Goal: Task Accomplishment & Management: Complete application form

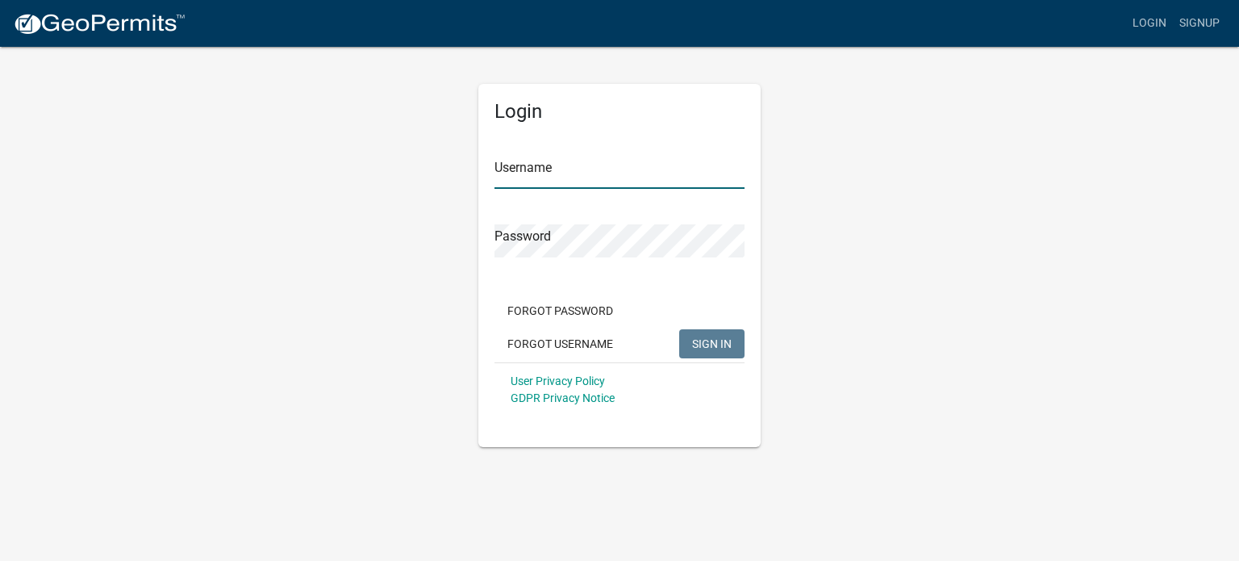
type input "BenningConst4695"
click at [724, 345] on span "SIGN IN" at bounding box center [712, 342] width 40 height 13
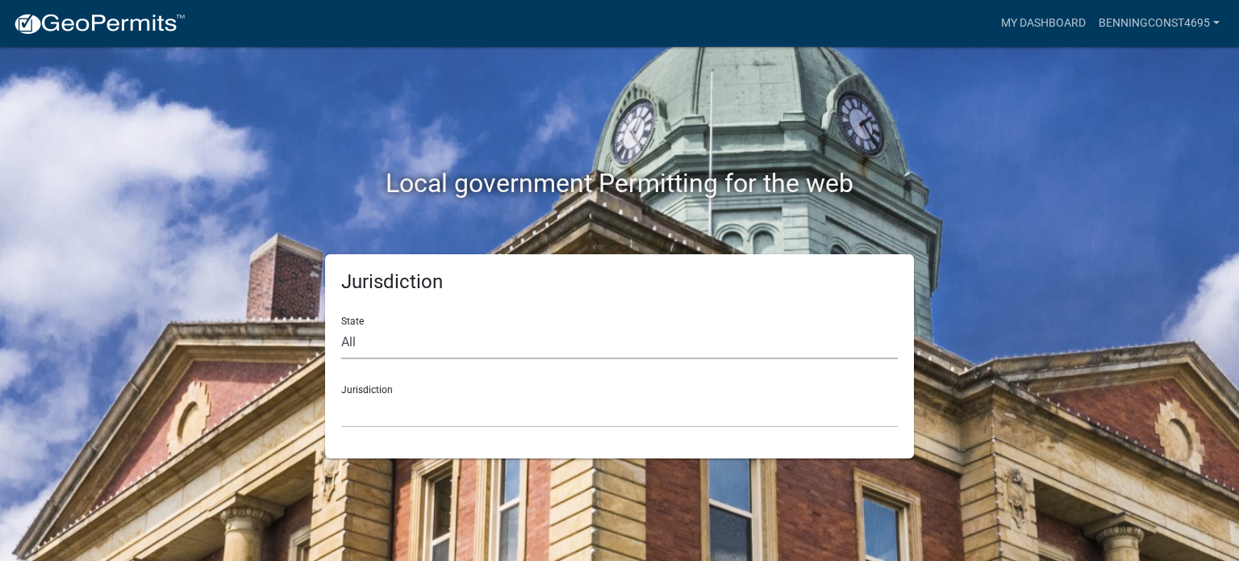
click at [432, 345] on select "All [US_STATE] [US_STATE] [US_STATE] [US_STATE] [US_STATE] [US_STATE] [US_STATE…" at bounding box center [619, 342] width 557 height 33
select select "[US_STATE]"
click at [341, 326] on select "All [US_STATE] [US_STATE] [US_STATE] [US_STATE] [US_STATE] [US_STATE] [US_STATE…" at bounding box center [619, 342] width 557 height 33
click at [391, 411] on select "[GEOGRAPHIC_DATA], [US_STATE][PERSON_NAME][GEOGRAPHIC_DATA], [US_STATE][PERSON_…" at bounding box center [619, 410] width 557 height 33
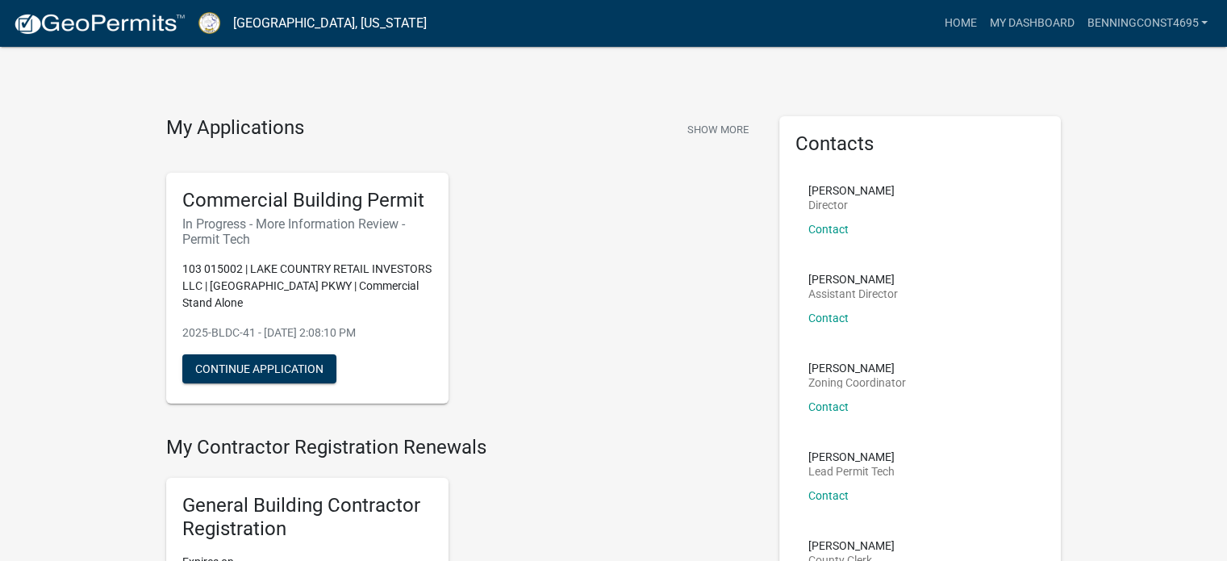
click at [580, 316] on div "Commercial Building Permit In Progress - More Information Review - Permit Tech …" at bounding box center [460, 288] width 613 height 256
click at [266, 361] on button "Continue Application" at bounding box center [259, 368] width 154 height 29
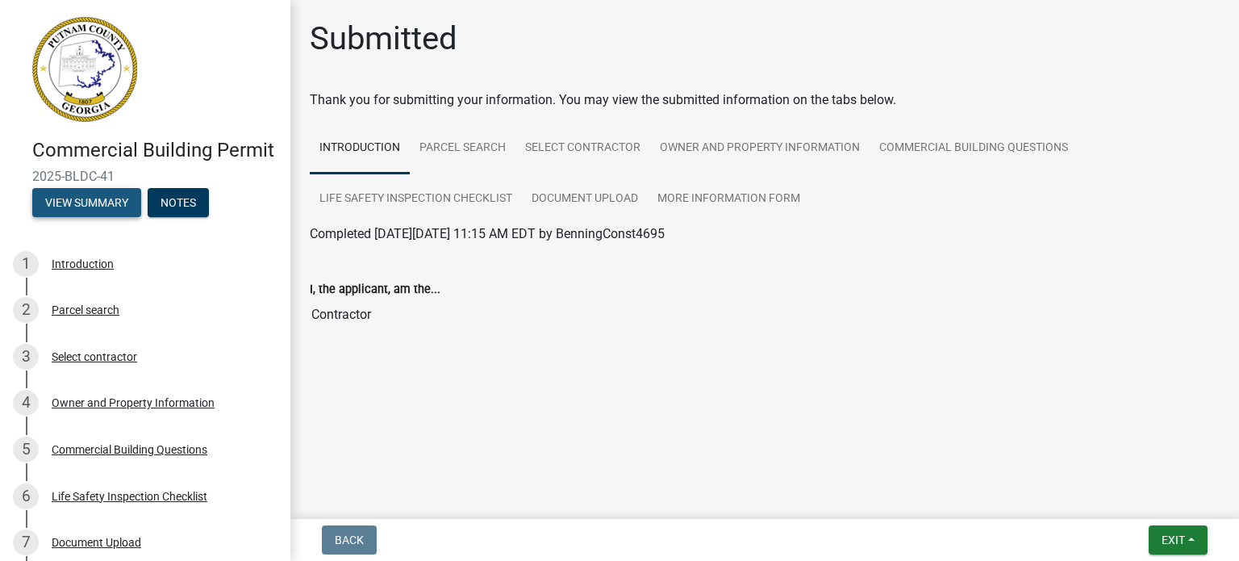
click at [97, 217] on button "View Summary" at bounding box center [86, 202] width 109 height 29
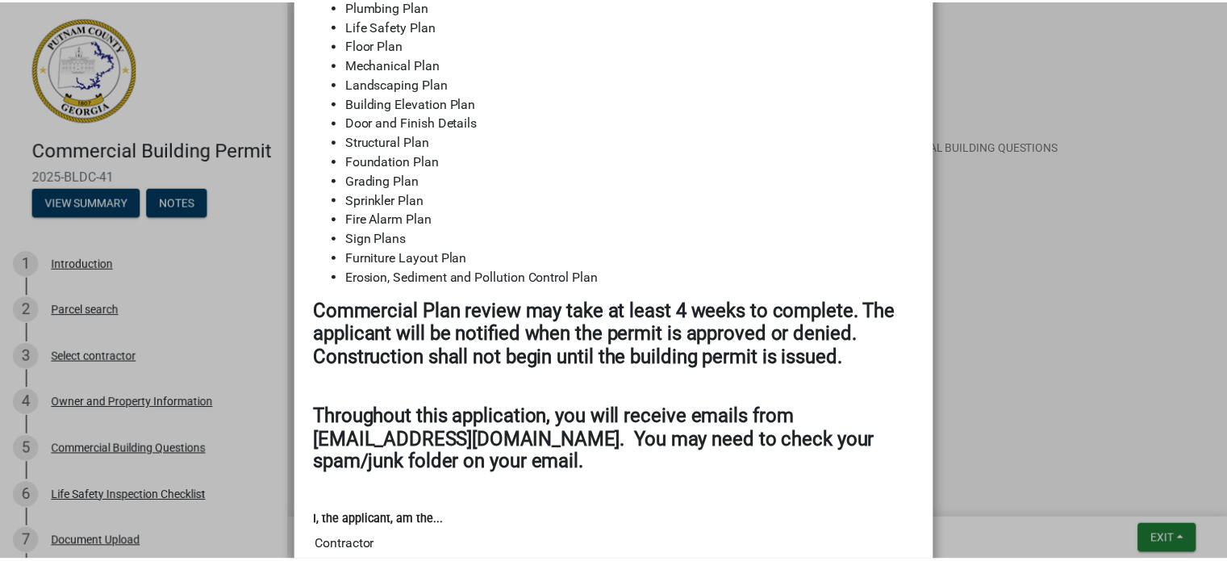
scroll to position [1903, 0]
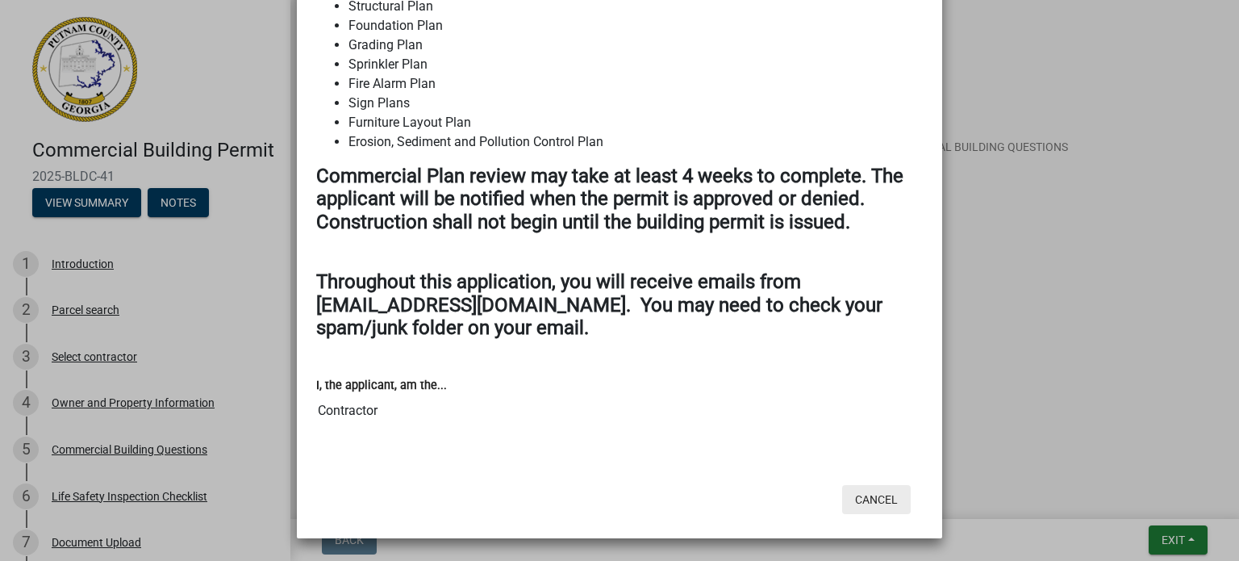
click at [867, 499] on button "Cancel" at bounding box center [876, 499] width 69 height 29
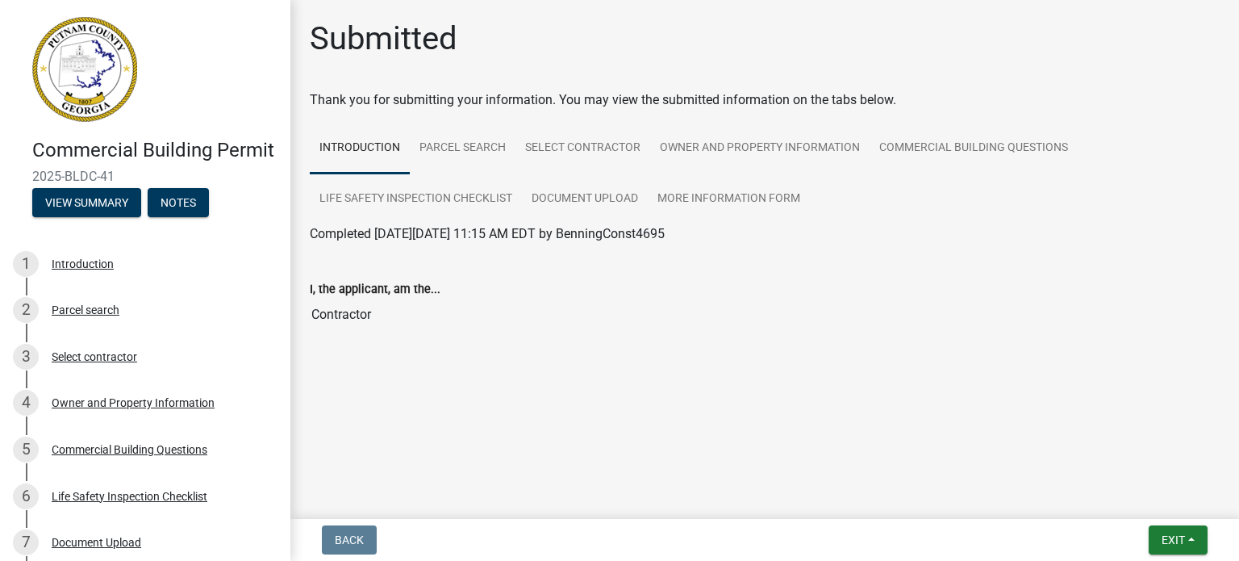
click at [746, 458] on main "Submitted Thank you for submitting your information. You may view the submitted…" at bounding box center [764, 256] width 949 height 512
click at [1170, 540] on span "Exit" at bounding box center [1172, 539] width 23 height 13
click at [1142, 494] on button "Save & Exit" at bounding box center [1143, 497] width 129 height 39
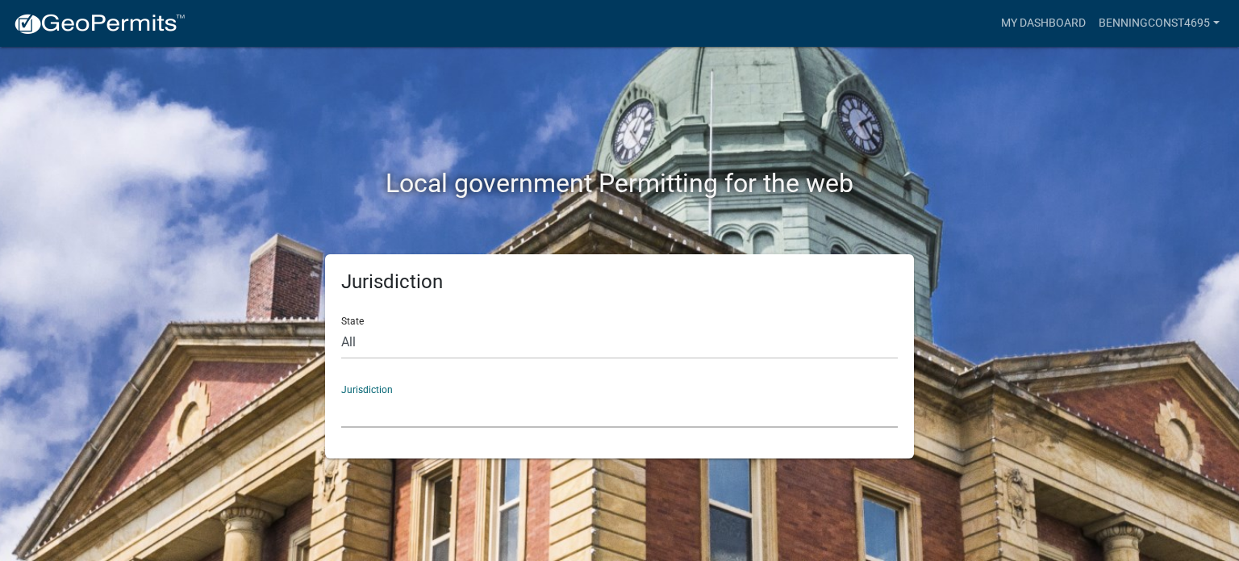
click at [446, 412] on select "[GEOGRAPHIC_DATA], [US_STATE] [GEOGRAPHIC_DATA], [US_STATE][PERSON_NAME][GEOGRA…" at bounding box center [619, 410] width 557 height 33
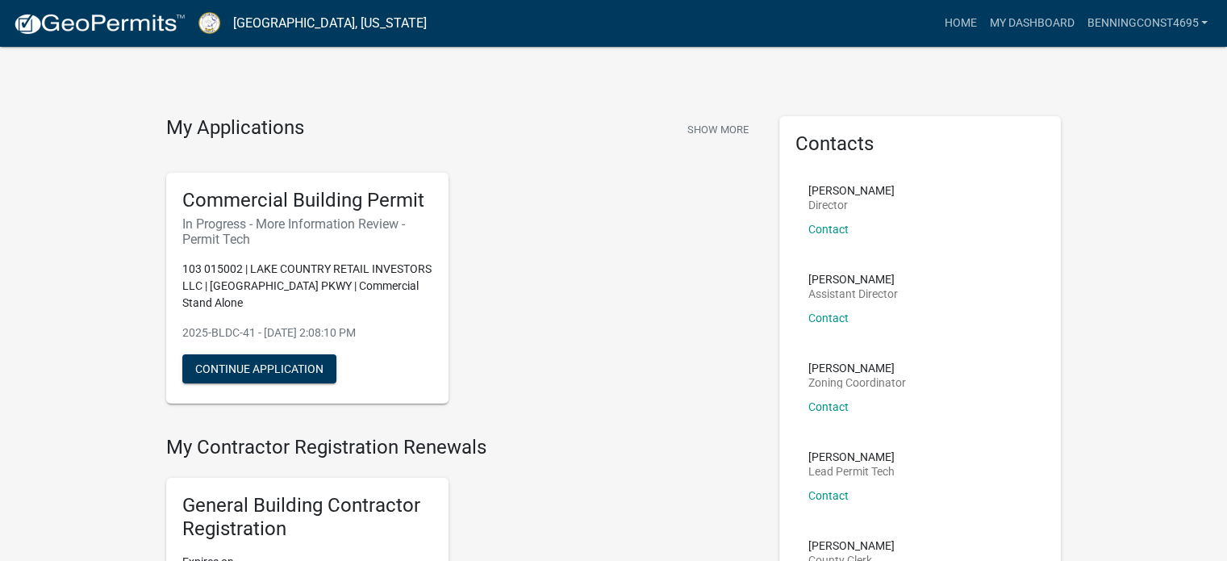
scroll to position [81, 0]
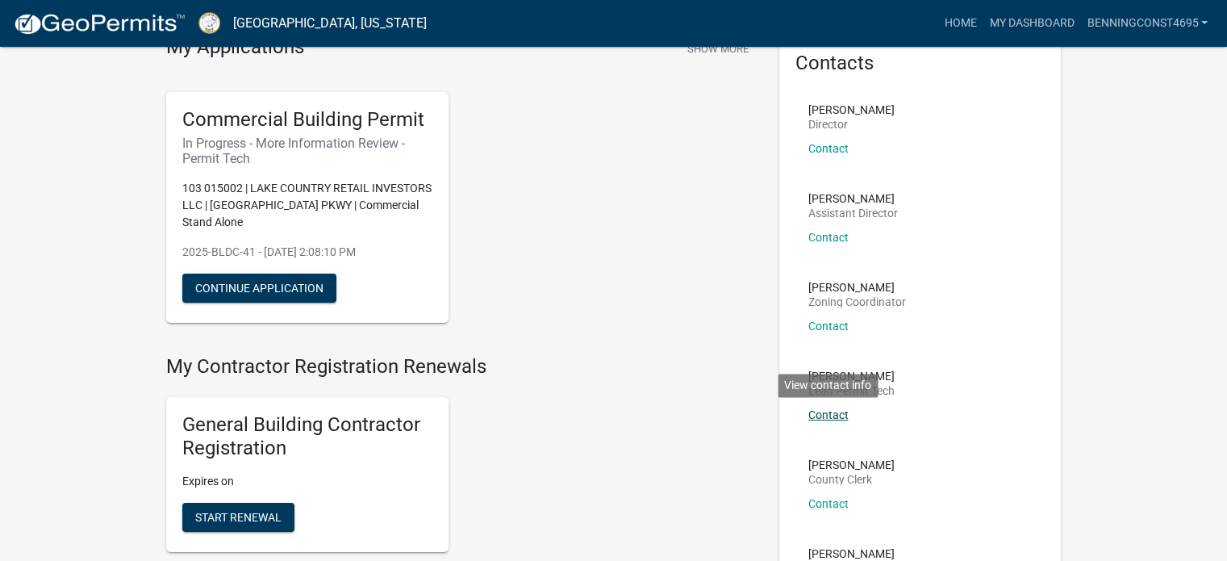
click at [826, 415] on link "Contact" at bounding box center [828, 414] width 40 height 13
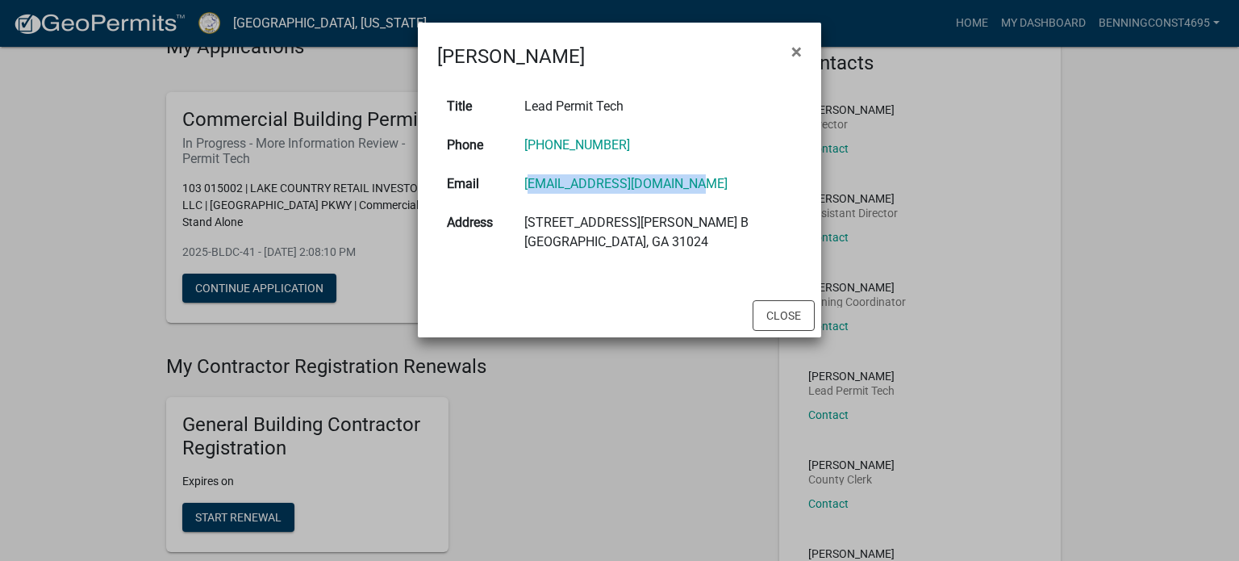
drag, startPoint x: 742, startPoint y: 182, endPoint x: 538, endPoint y: 194, distance: 204.4
click at [538, 194] on td "[EMAIL_ADDRESS][DOMAIN_NAME]" at bounding box center [658, 184] width 287 height 39
copy link "[EMAIL_ADDRESS][DOMAIN_NAME]"
click at [778, 315] on button "Close" at bounding box center [784, 315] width 62 height 31
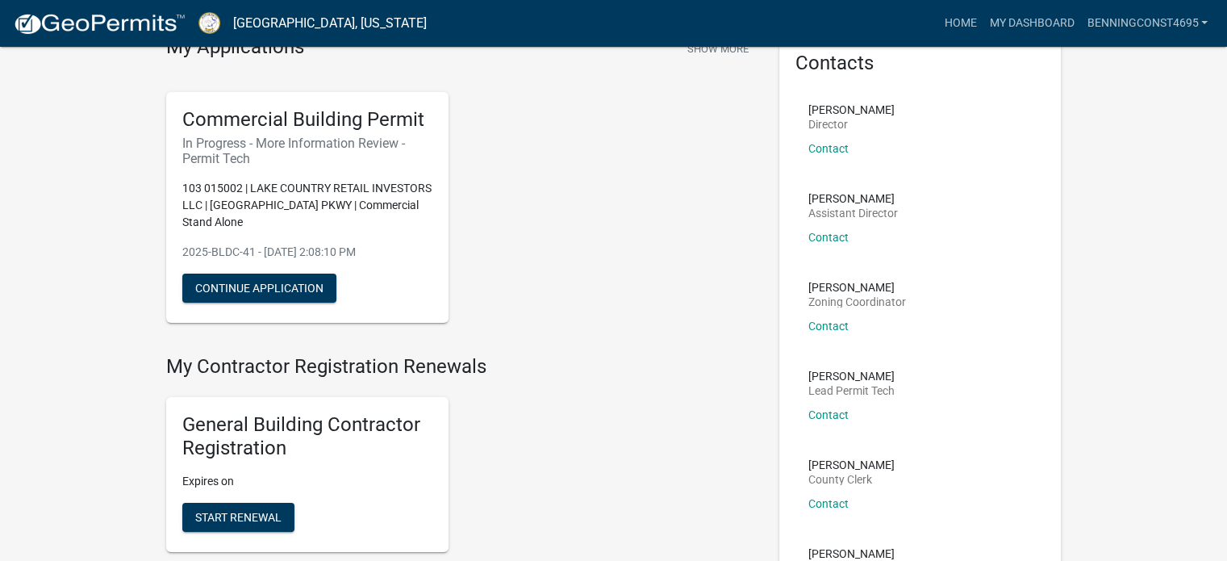
drag, startPoint x: 577, startPoint y: 219, endPoint x: 569, endPoint y: 135, distance: 85.0
click at [577, 219] on div "Commercial Building Permit In Progress - More Information Review - Permit Tech …" at bounding box center [460, 207] width 613 height 256
